Goal: Go to known website: Access a specific website the user already knows

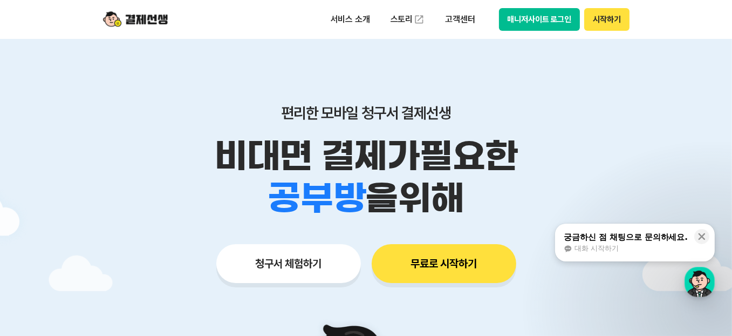
click at [521, 21] on button "매니저사이트 로그인" at bounding box center [540, 19] width 82 height 23
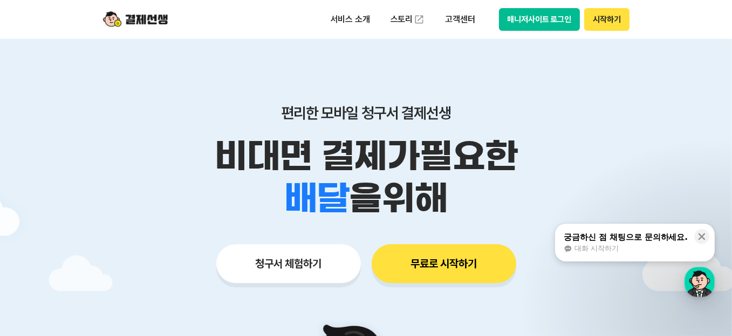
click at [536, 17] on button "매니저사이트 로그인" at bounding box center [540, 19] width 82 height 23
